Goal: Task Accomplishment & Management: Complete application form

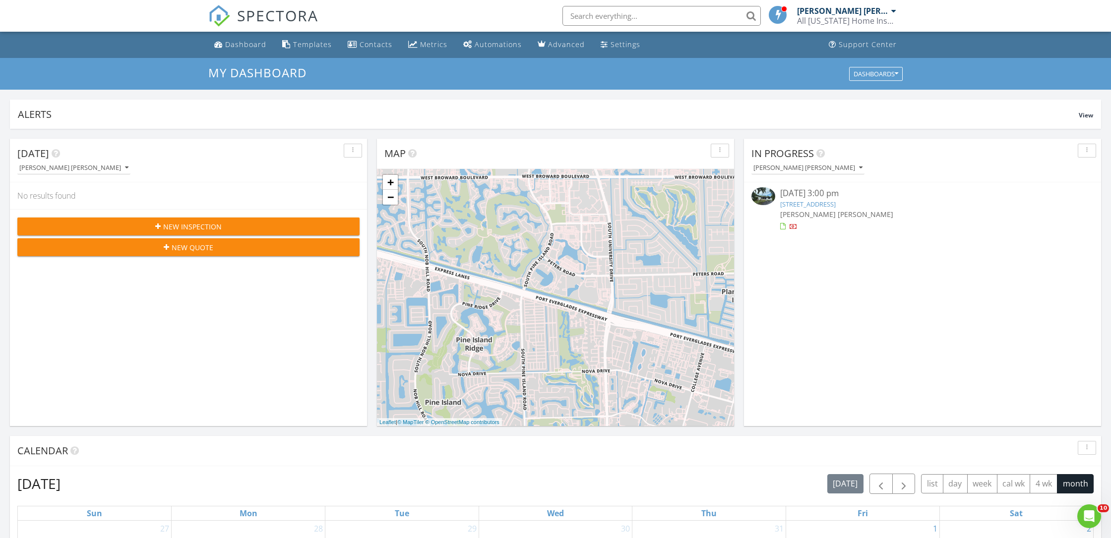
click at [155, 220] on button "New Inspection" at bounding box center [188, 227] width 342 height 18
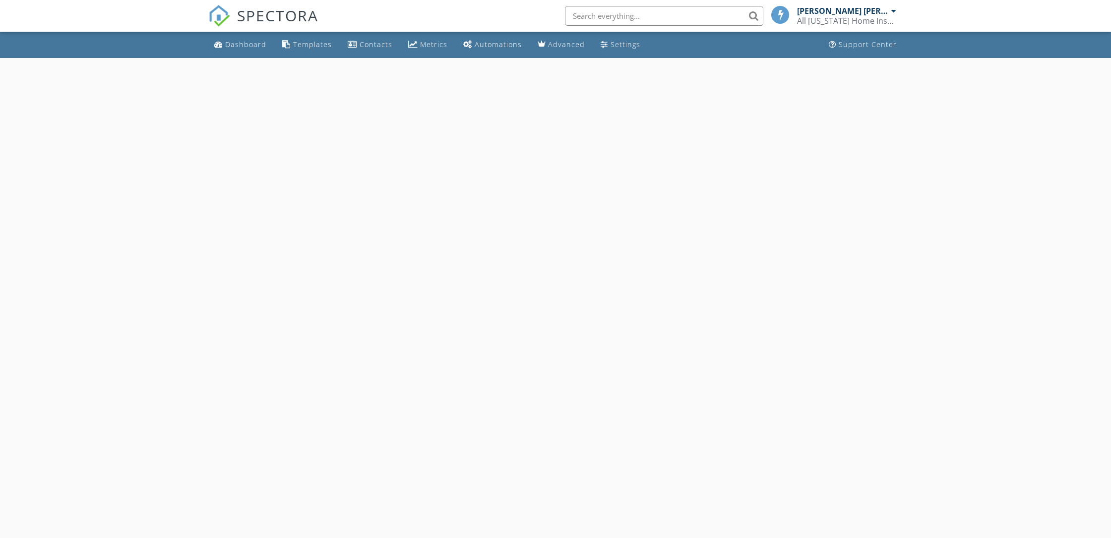
select select "7"
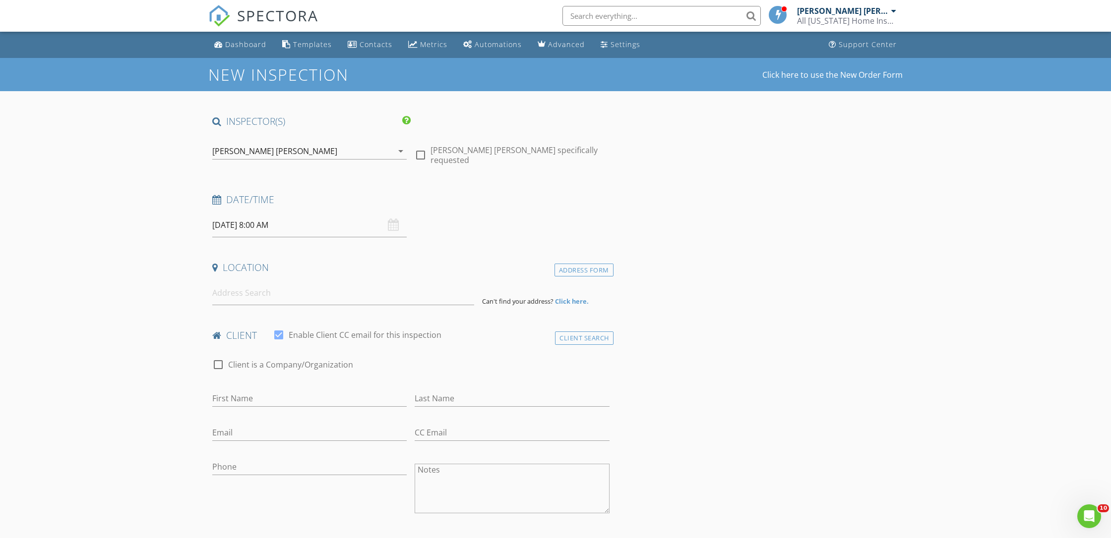
click at [301, 229] on input "08/29/2025 8:00 AM" at bounding box center [309, 225] width 194 height 24
type input "08/28/2025 8:00 AM"
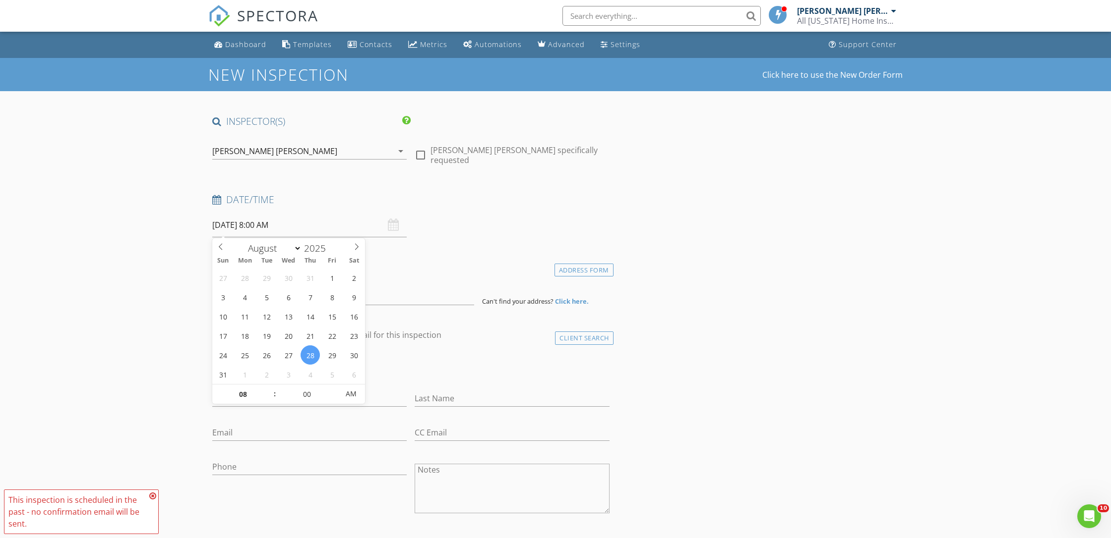
click at [274, 387] on span ":" at bounding box center [274, 394] width 3 height 20
type input "09"
type input "08/28/2025 9:00 AM"
click at [270, 386] on span at bounding box center [269, 390] width 7 height 10
type input "10"
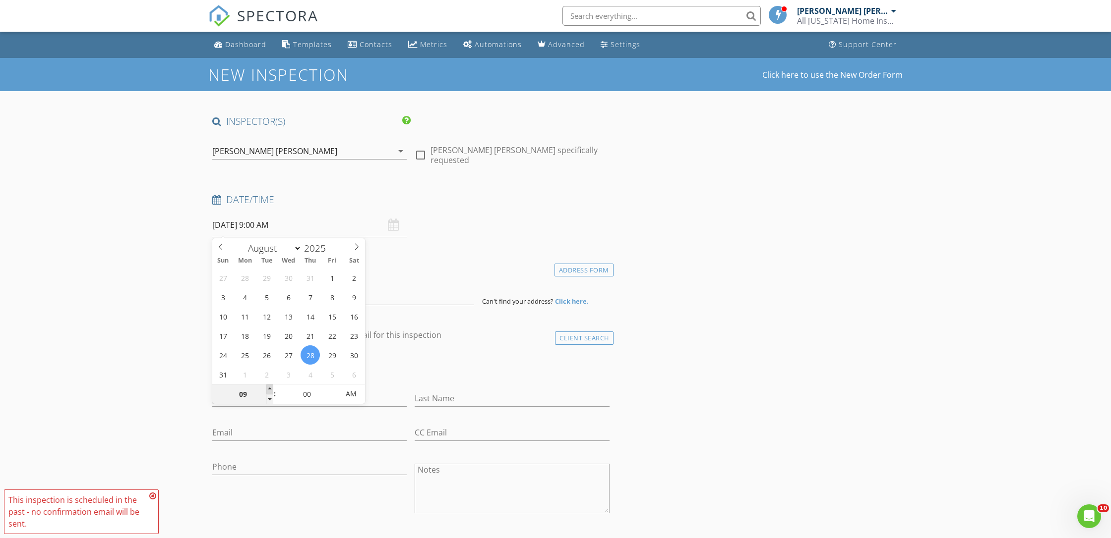
type input "08/28/2025 10:00 AM"
click at [270, 386] on span at bounding box center [269, 390] width 7 height 10
type input "11"
type input "08/28/2025 11:00 AM"
click at [270, 386] on span at bounding box center [269, 390] width 7 height 10
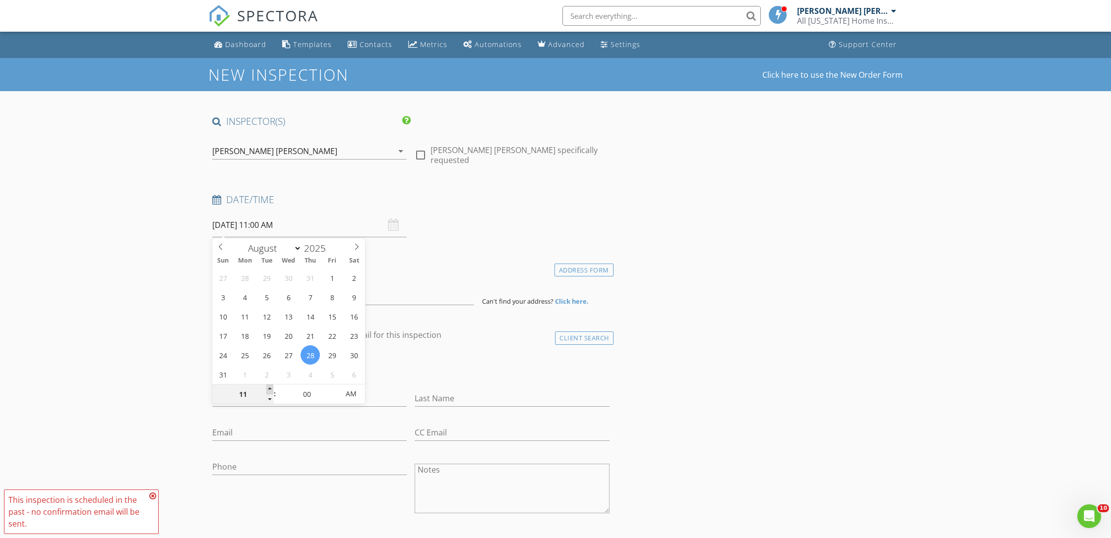
type input "12"
type input "08/28/2025 12:00 PM"
click at [270, 387] on span at bounding box center [269, 390] width 7 height 10
type input "01"
type input "08/28/2025 1:00 PM"
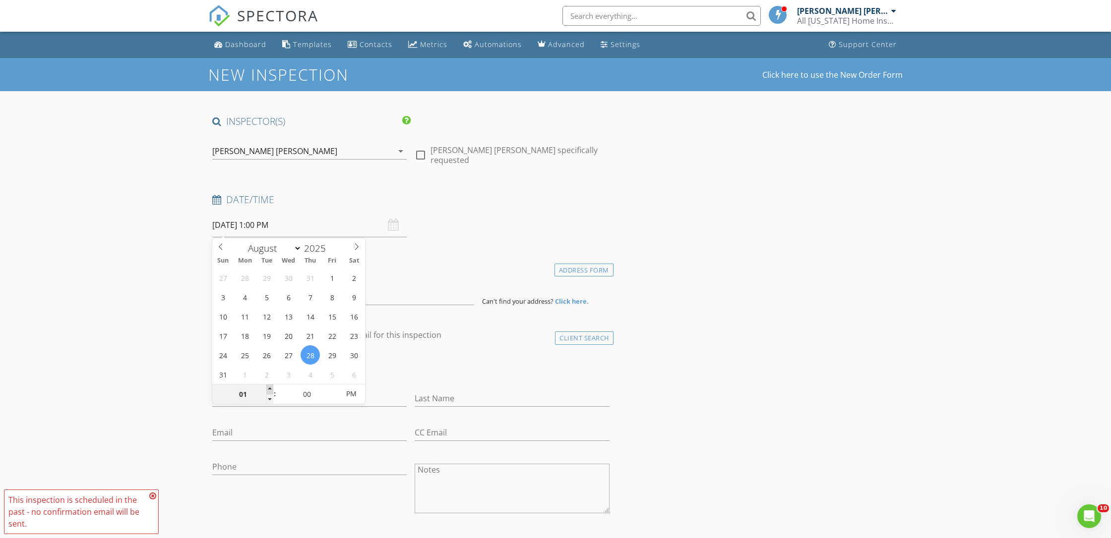
click at [270, 387] on span at bounding box center [269, 390] width 7 height 10
type input "02"
type input "08/28/2025 2:00 PM"
click at [270, 387] on span at bounding box center [269, 390] width 7 height 10
type input "03"
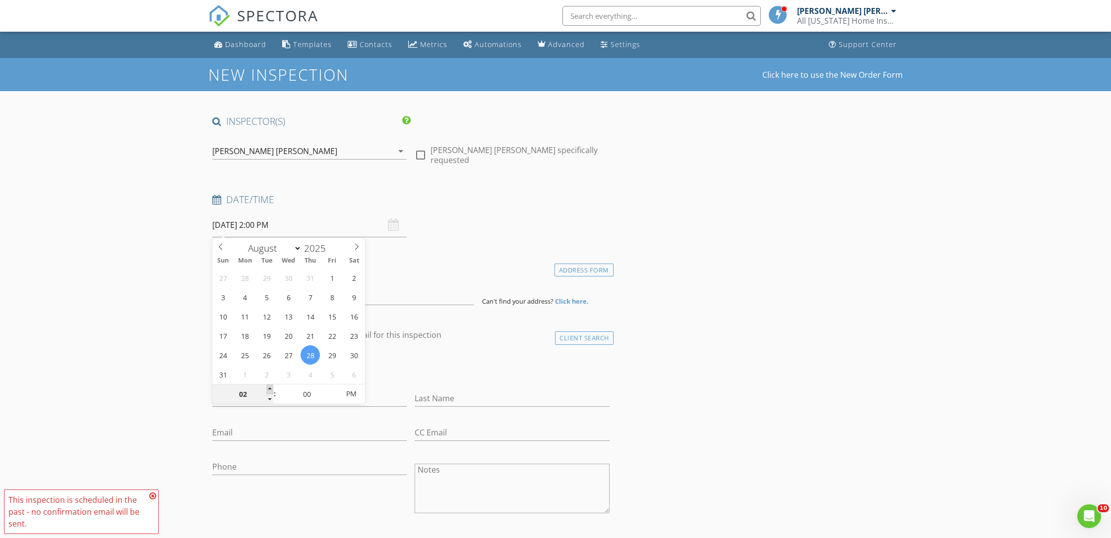
type input "08/28/2025 3:00 PM"
click at [270, 387] on span at bounding box center [269, 390] width 7 height 10
type input "04"
type input "08/28/2025 4:00 PM"
click at [270, 387] on span at bounding box center [269, 390] width 7 height 10
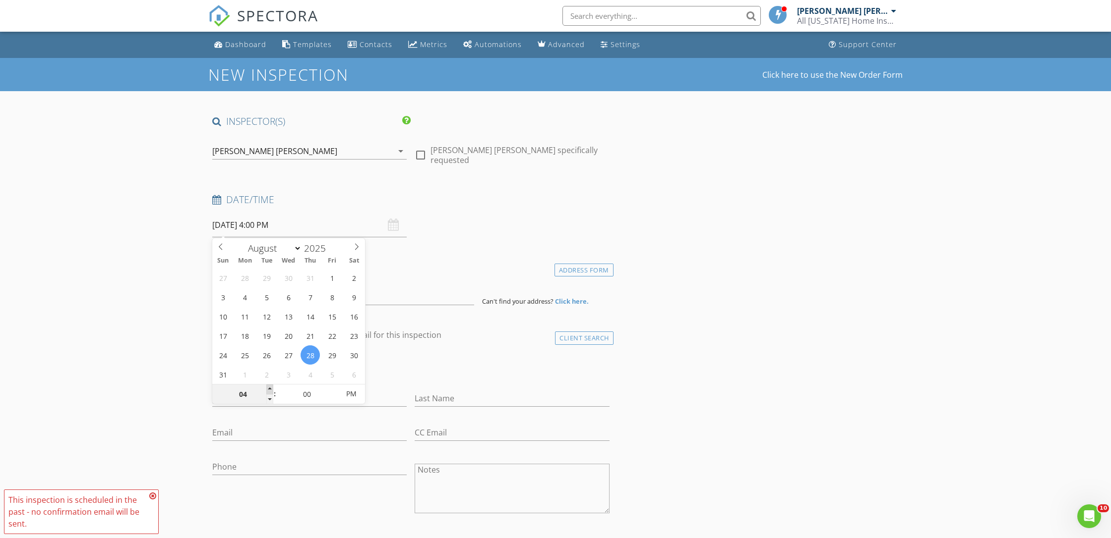
type input "05"
type input "[DATE] 5:00 PM"
click at [270, 387] on span at bounding box center [269, 390] width 7 height 10
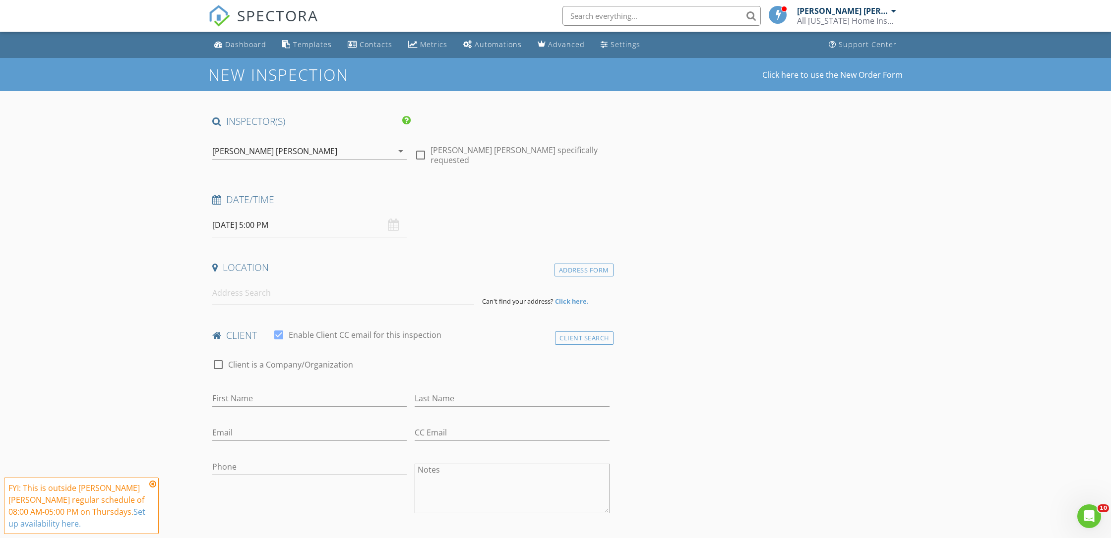
click at [447, 269] on h4 "Location" at bounding box center [410, 267] width 397 height 13
click at [239, 291] on input at bounding box center [343, 293] width 262 height 24
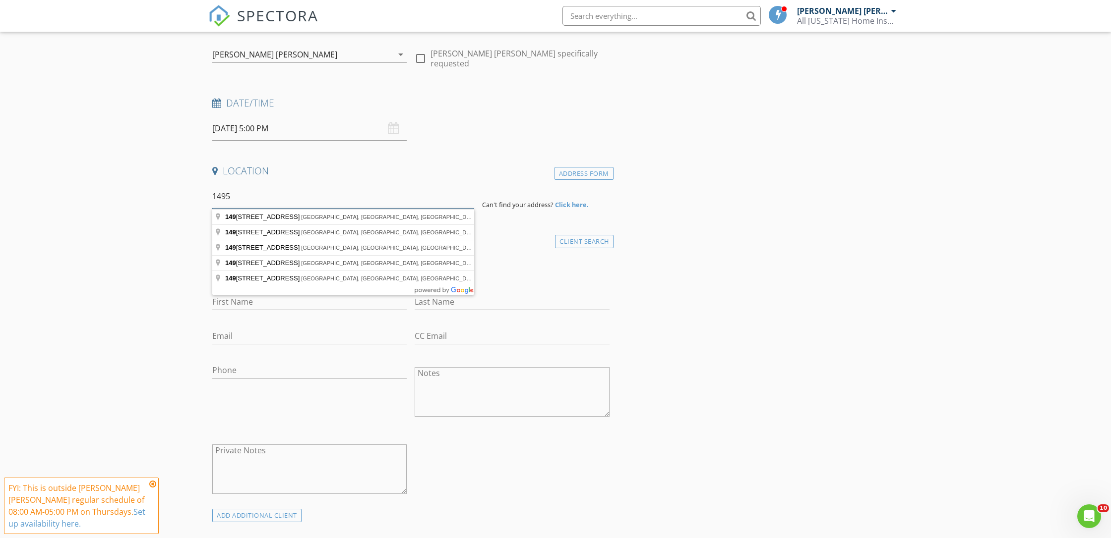
scroll to position [100, 0]
type input "14950 Featherstone Way, Davie, FL, USA"
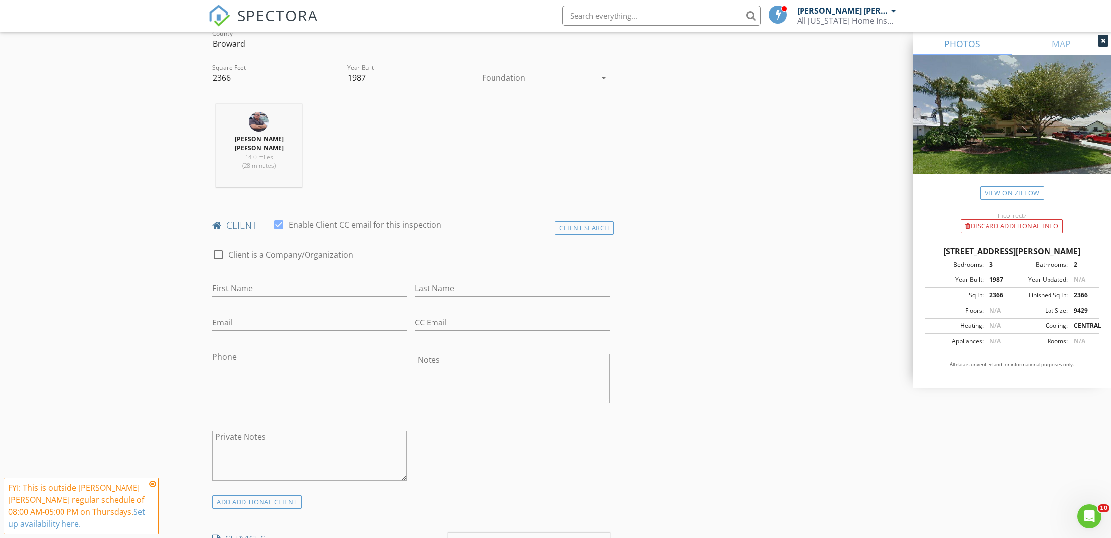
scroll to position [327, 0]
click at [247, 275] on input "First Name" at bounding box center [309, 283] width 194 height 16
type input "[PERSON_NAME]"
click at [446, 275] on input "Last Name" at bounding box center [511, 283] width 194 height 16
type input "[PERSON_NAME]"
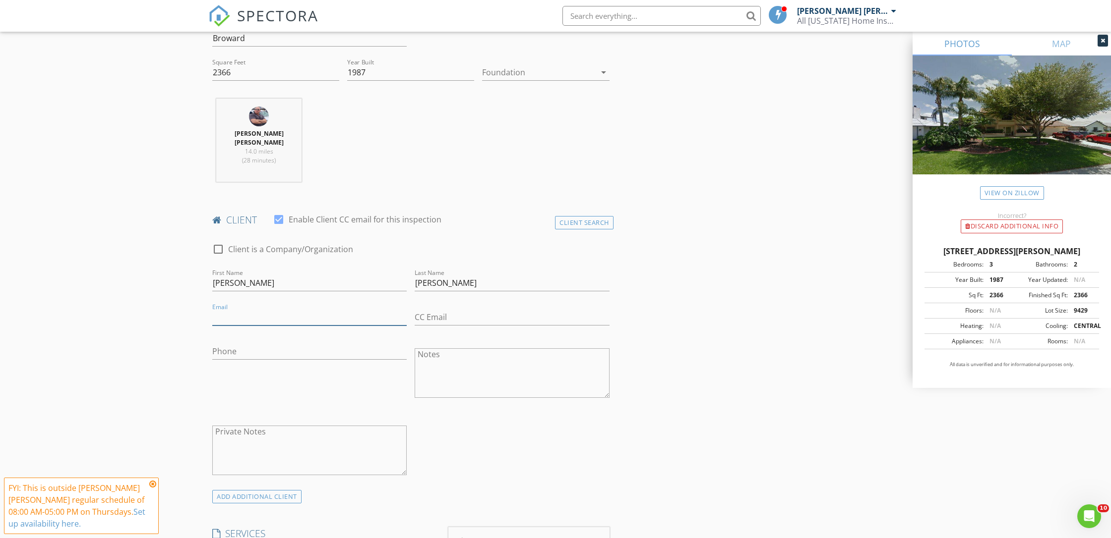
click at [228, 309] on input "Email" at bounding box center [309, 317] width 194 height 16
type input "[EMAIL_ADDRESS][DOMAIN_NAME]"
click at [245, 361] on div "Phone" at bounding box center [309, 374] width 202 height 77
click at [253, 348] on input "Phone" at bounding box center [309, 352] width 194 height 16
type input "[PHONE_NUMBER]"
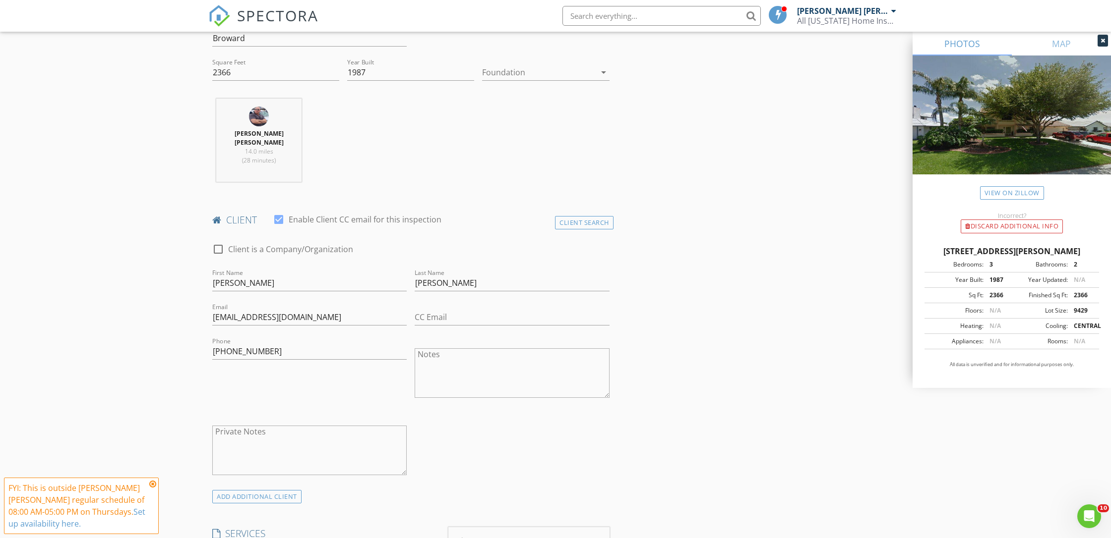
drag, startPoint x: 422, startPoint y: 454, endPoint x: 456, endPoint y: 430, distance: 41.3
click at [434, 446] on div "check_box_outline_blank Client is a Company/Organization First Name Sandra Last…" at bounding box center [410, 362] width 405 height 257
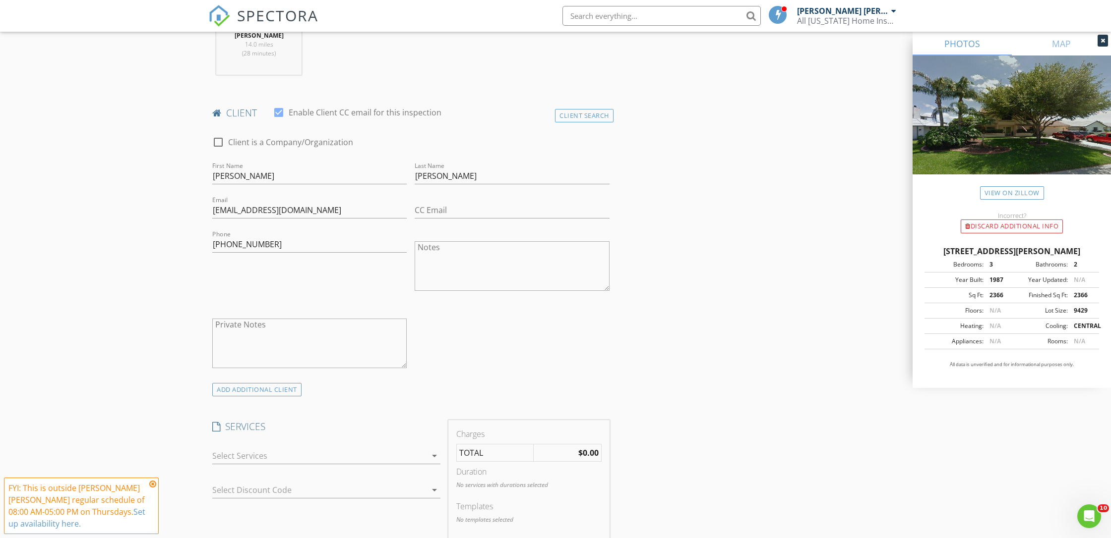
scroll to position [440, 0]
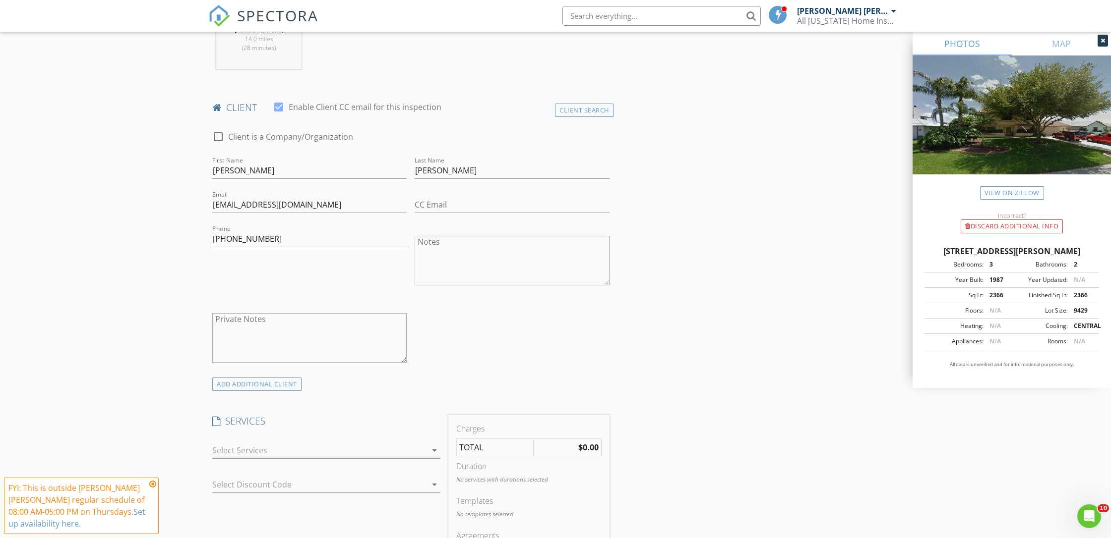
click at [302, 443] on div at bounding box center [319, 451] width 214 height 16
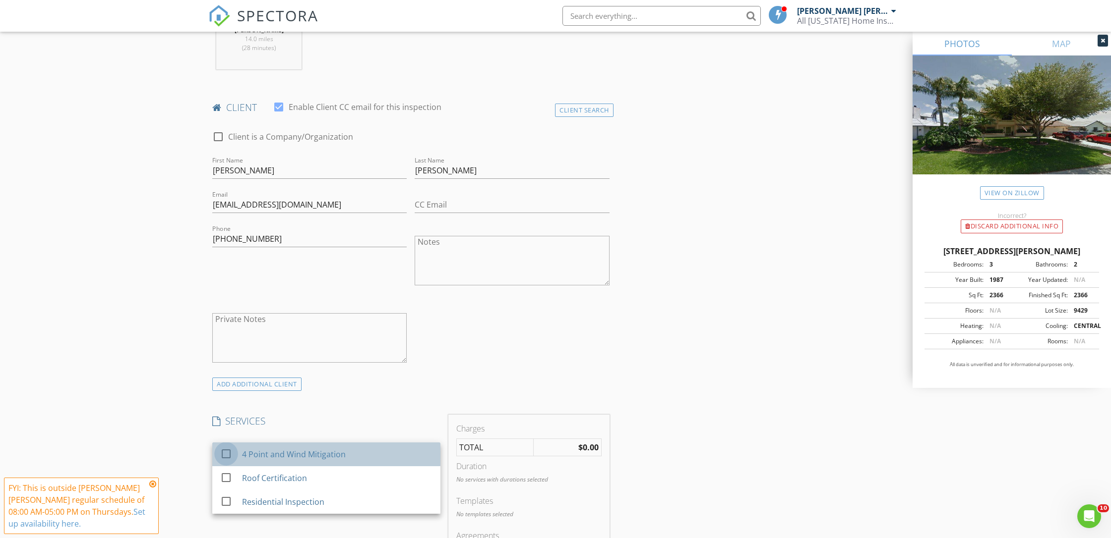
click at [224, 446] on div at bounding box center [226, 454] width 17 height 17
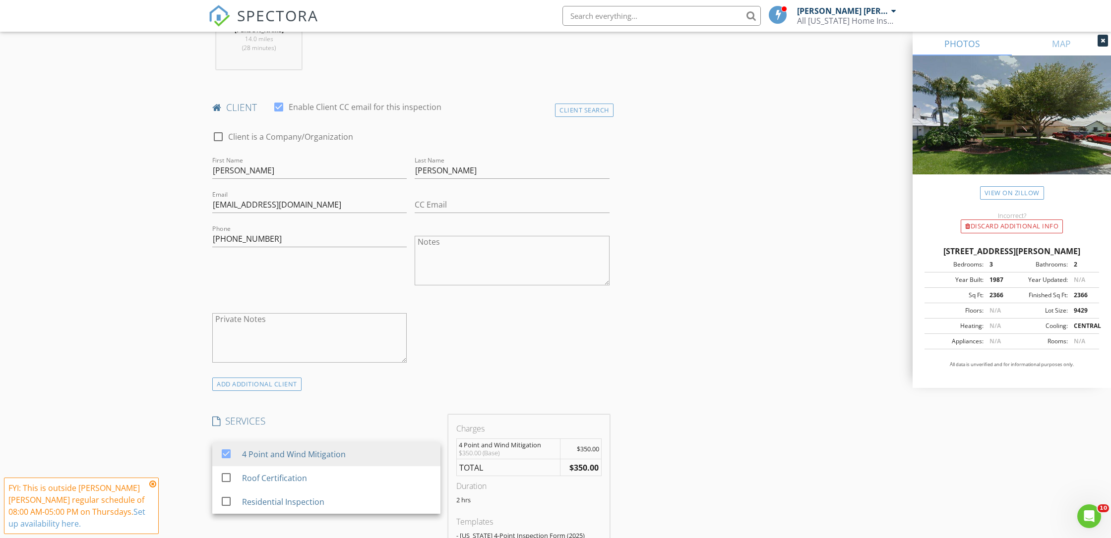
click at [628, 333] on div "INSPECTOR(S) check_box Navil Garcia Alfonso PRIMARY Navil Garcia Alfonso arrow_…" at bounding box center [555, 503] width 694 height 1657
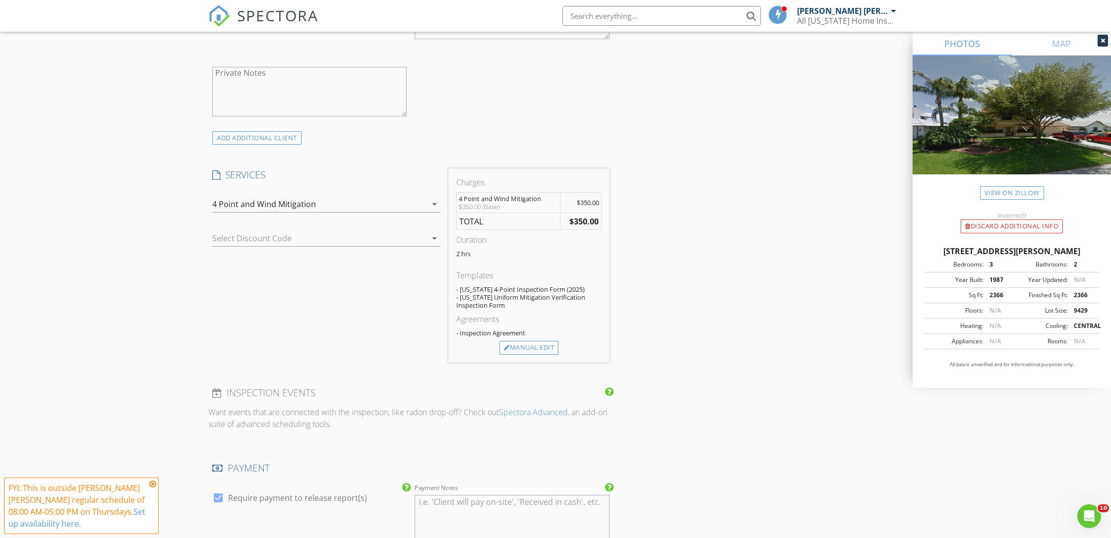
scroll to position [687, 0]
click at [254, 230] on div at bounding box center [312, 238] width 200 height 16
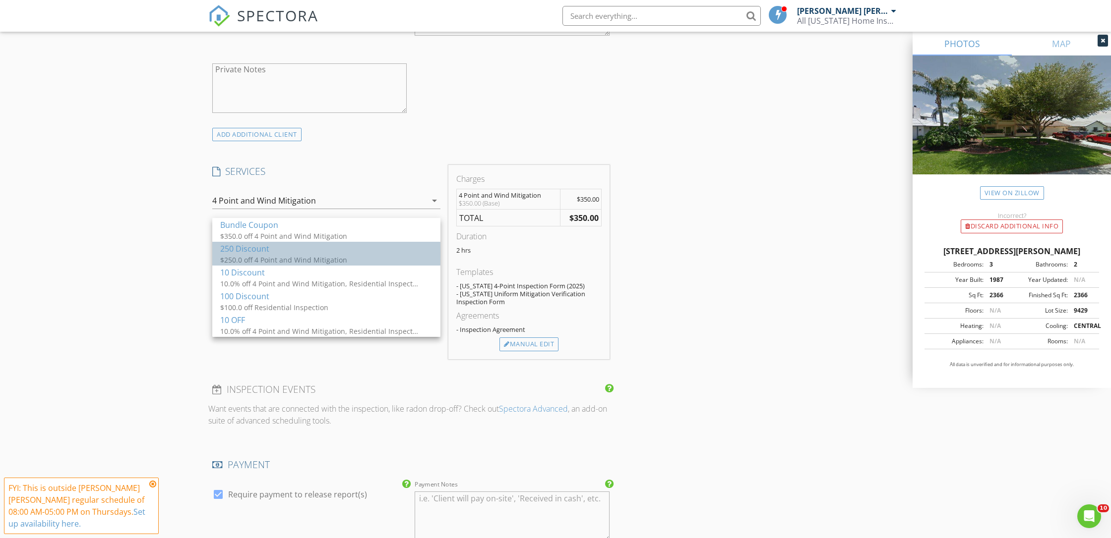
click at [256, 254] on div "250 Discount $250.0 off 4 Point and Wind Mitigation" at bounding box center [326, 254] width 212 height 24
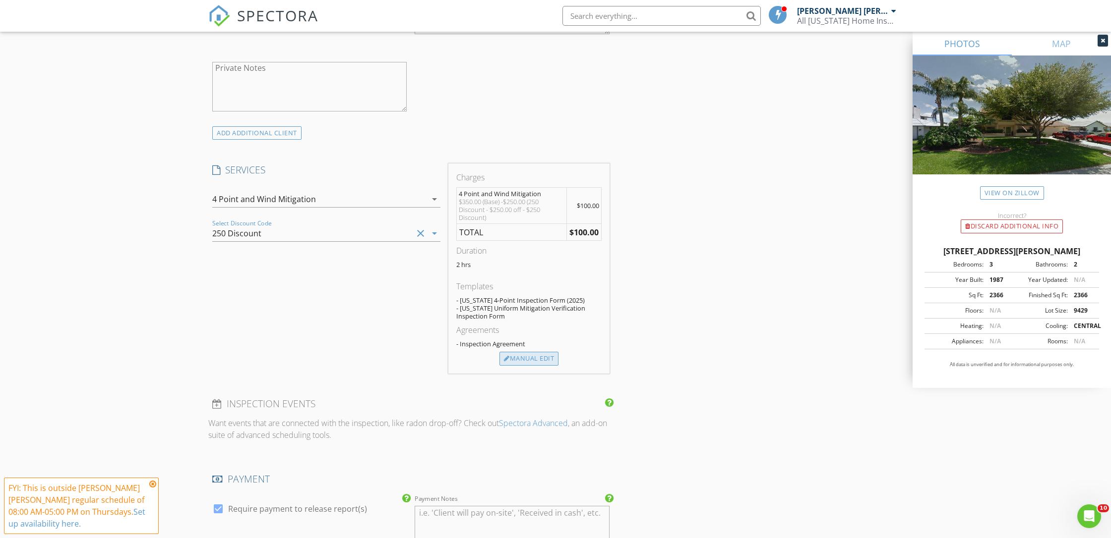
click at [521, 352] on div "Manual Edit" at bounding box center [528, 359] width 59 height 14
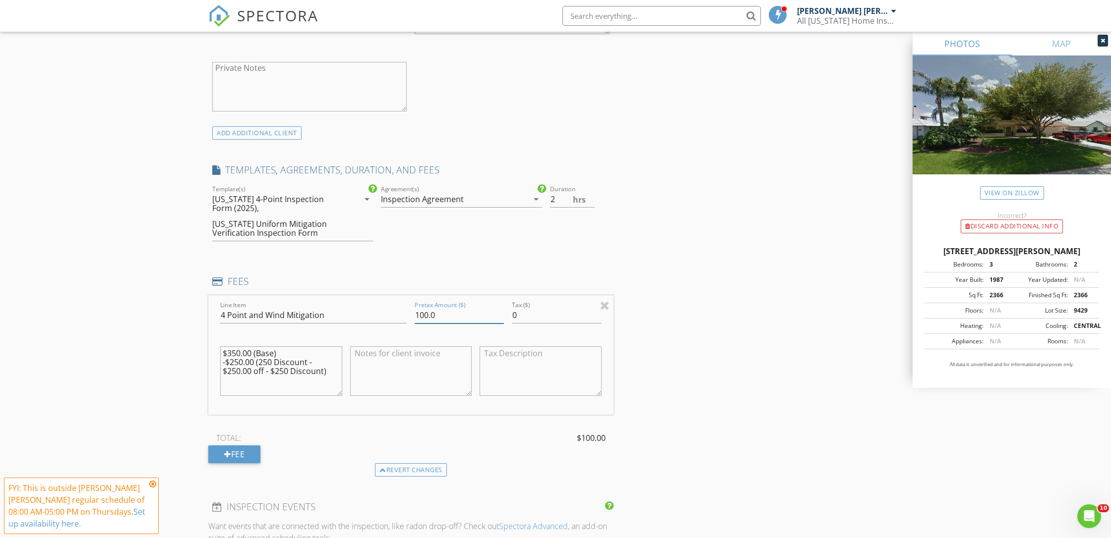
click at [416, 307] on input "100.0" at bounding box center [458, 315] width 89 height 16
type input "200.0"
click at [162, 365] on div "New Inspection Click here to use the New Order Form INSPECTOR(S) check_box Navi…" at bounding box center [555, 295] width 1111 height 1857
click at [246, 348] on textarea "$350.00 (Base) -$250.00 (250 Discount - $250.00 off - $250 Discount)" at bounding box center [281, 372] width 122 height 50
click at [198, 376] on div "New Inspection Click here to use the New Order Form INSPECTOR(S) check_box Navi…" at bounding box center [555, 295] width 1111 height 1857
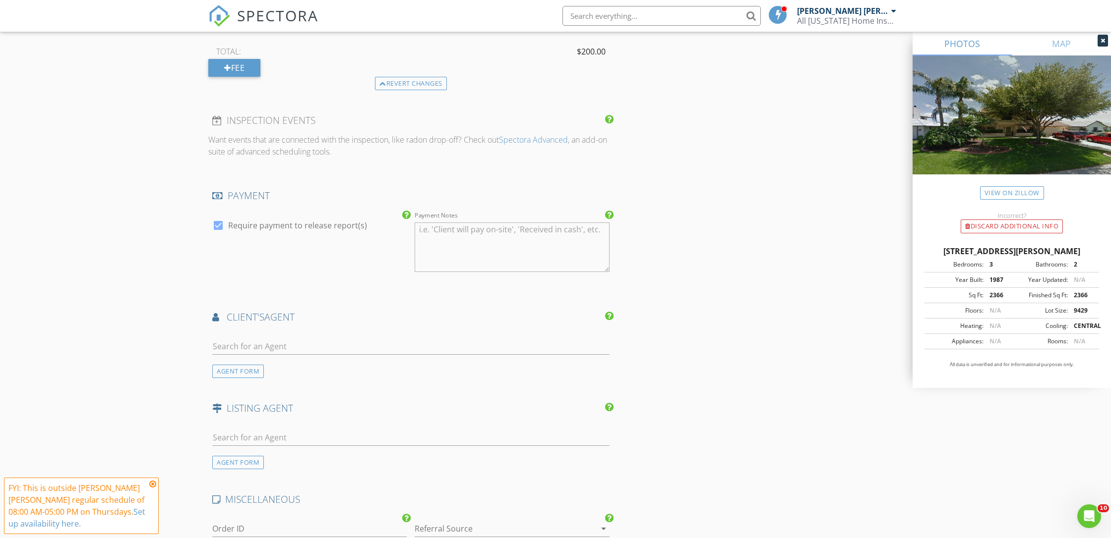
scroll to position [1093, 0]
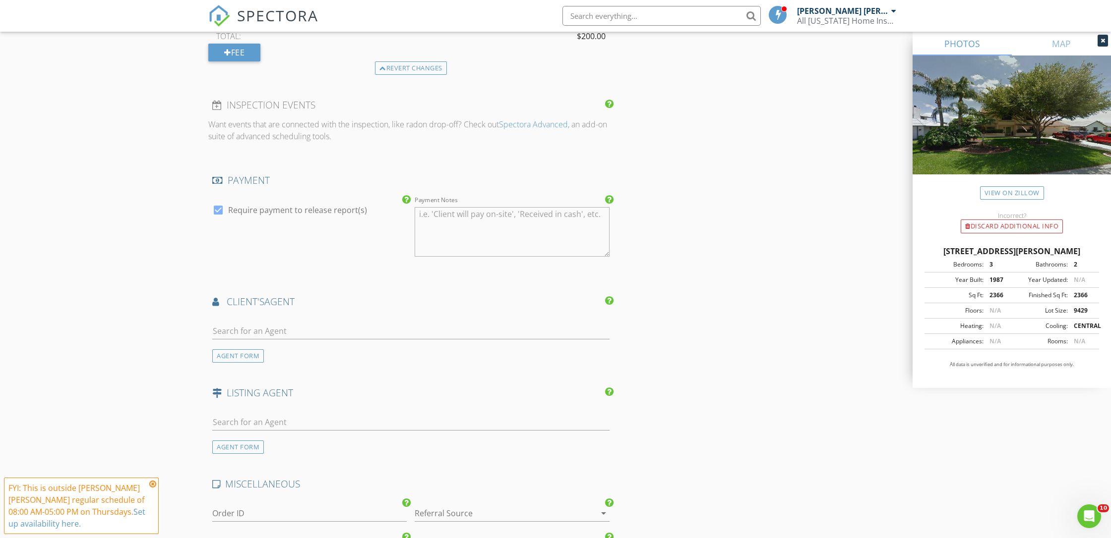
click at [287, 331] on div at bounding box center [410, 336] width 397 height 26
click at [288, 329] on input "text" at bounding box center [410, 331] width 397 height 16
type input "m"
drag, startPoint x: 802, startPoint y: 324, endPoint x: 777, endPoint y: 324, distance: 25.3
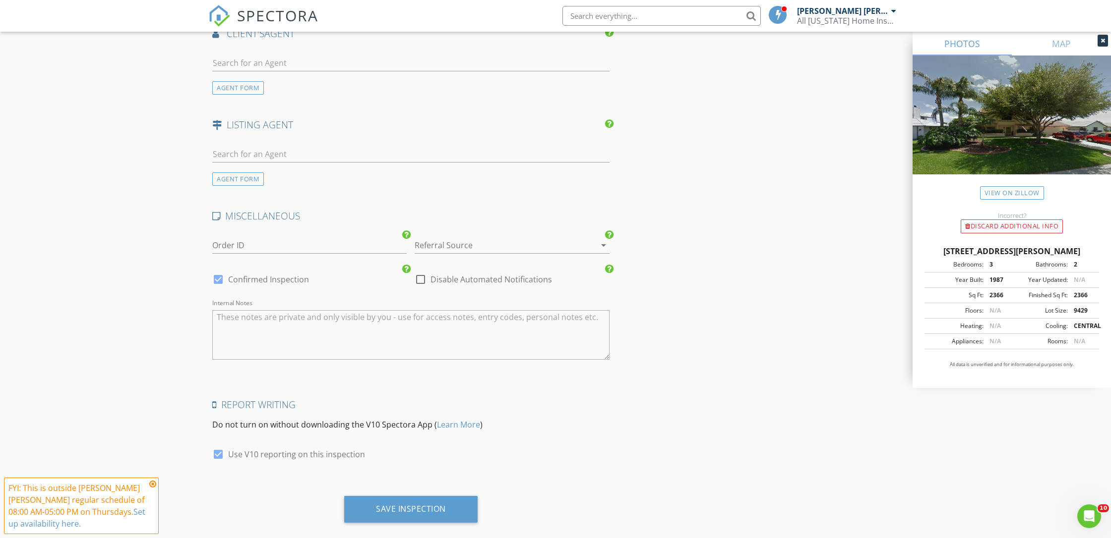
scroll to position [1368, 0]
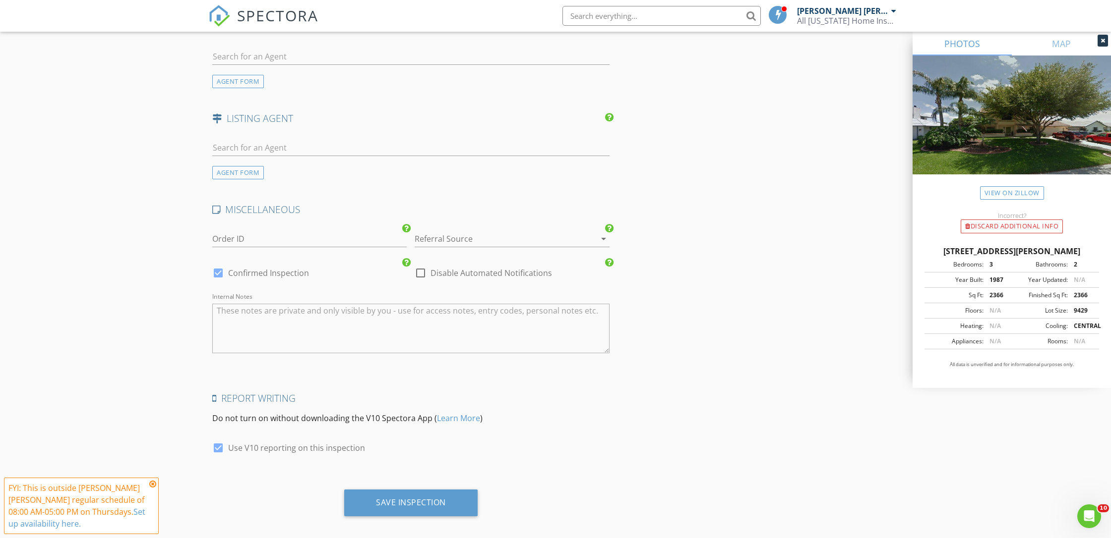
drag, startPoint x: 233, startPoint y: 478, endPoint x: 149, endPoint y: 482, distance: 83.9
click at [153, 484] on icon at bounding box center [152, 484] width 7 height 8
click at [218, 490] on div "Save Inspection" at bounding box center [410, 507] width 405 height 34
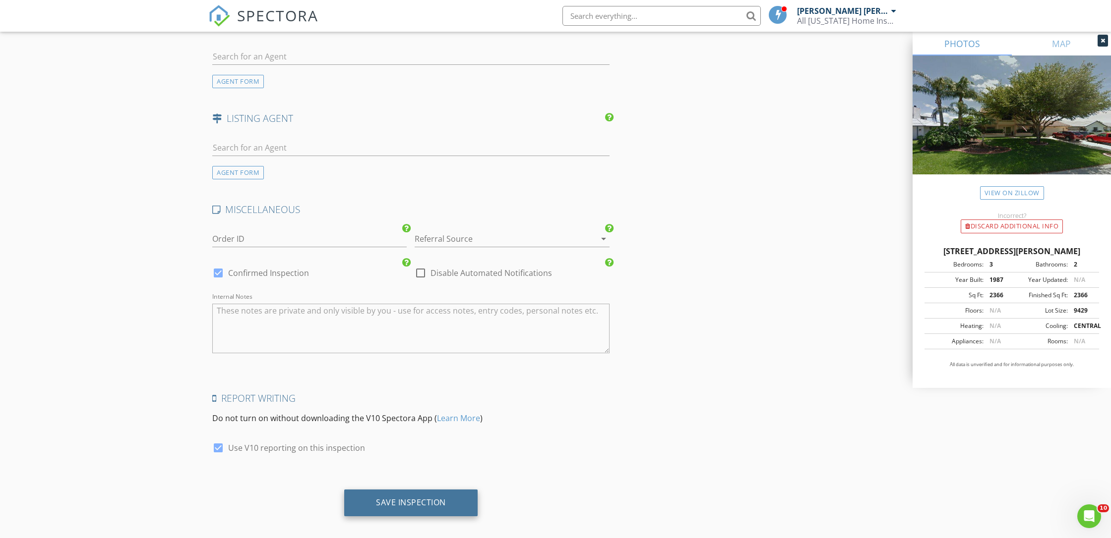
click at [429, 500] on div "Save Inspection" at bounding box center [410, 503] width 133 height 27
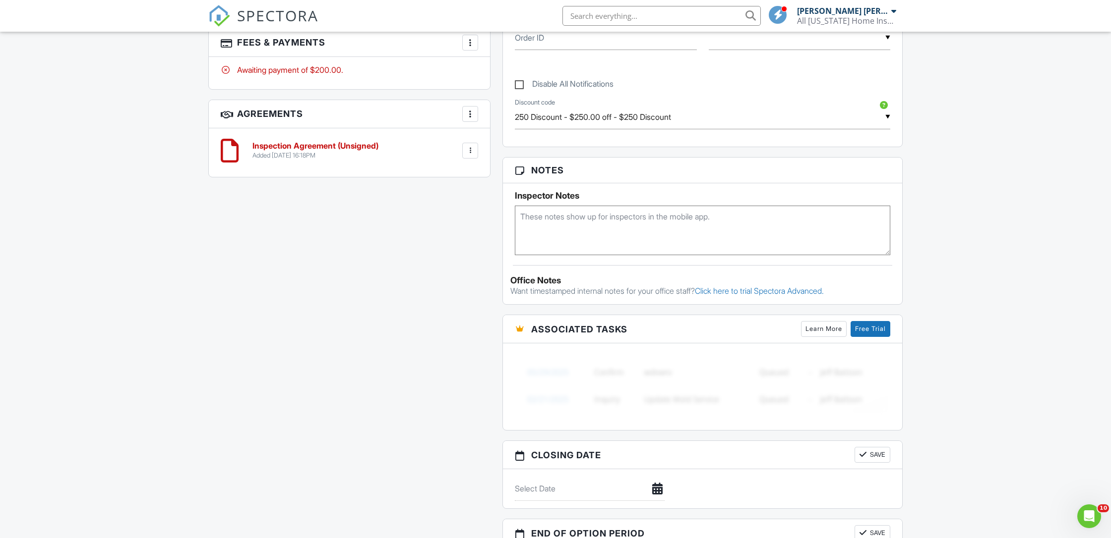
scroll to position [461, 0]
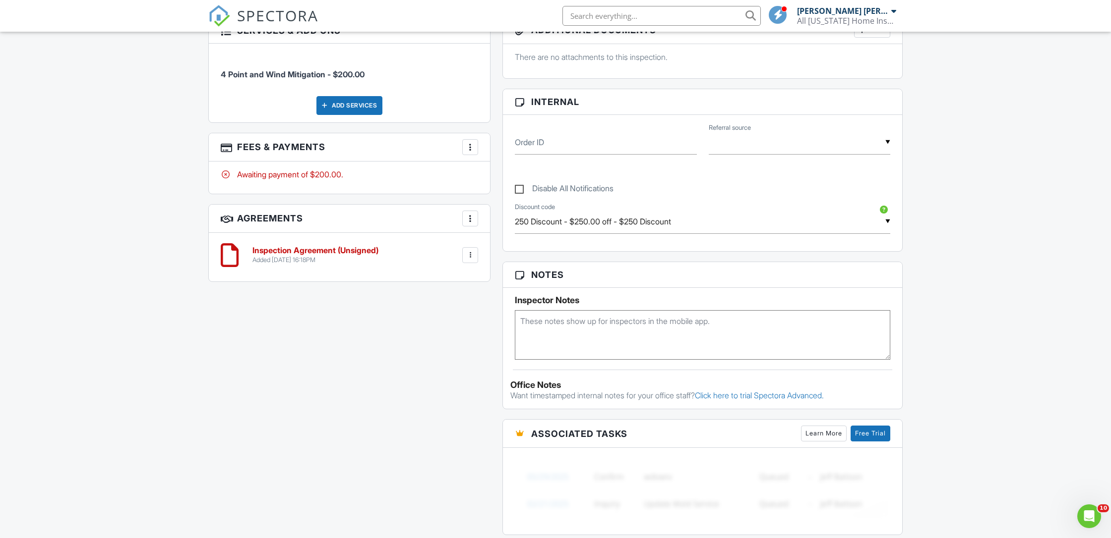
click at [466, 151] on h3 "Fees & Payments More Edit Fees & Payments Add Services View Invoice Paid In Full" at bounding box center [349, 147] width 281 height 28
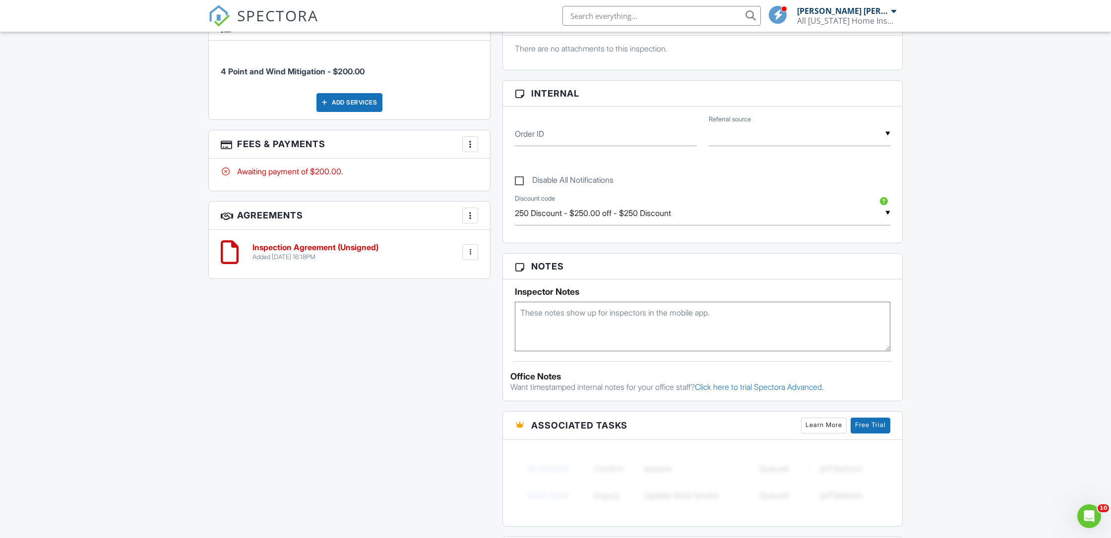
click at [470, 145] on div at bounding box center [470, 144] width 10 height 10
click at [499, 254] on div "Paid In Full" at bounding box center [520, 249] width 96 height 12
